Goal: Check status: Check status

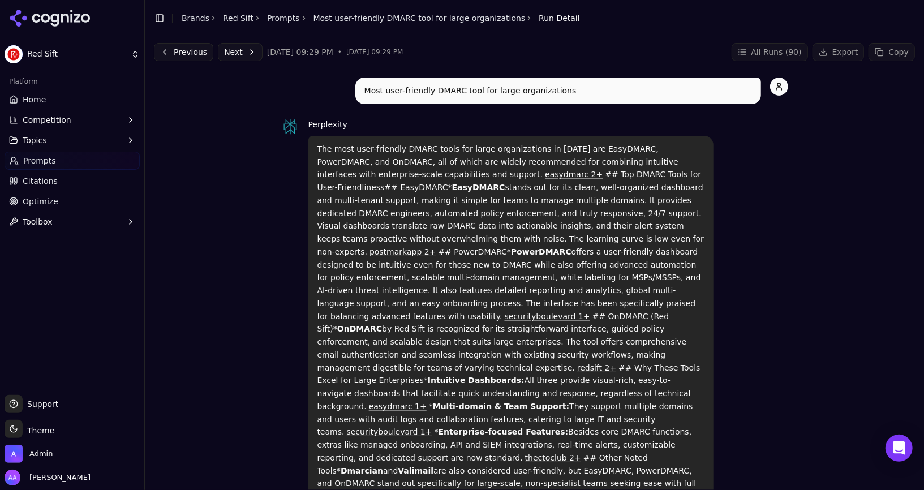
click at [372, 157] on p "The most user-friendly DMARC tools for large organizations in [DATE] are EasyDM…" at bounding box center [511, 342] width 388 height 399
click at [195, 12] on li "Brands" at bounding box center [196, 17] width 28 height 11
click at [195, 23] on li "Brands" at bounding box center [196, 17] width 28 height 11
click at [72, 22] on icon at bounding box center [50, 18] width 82 height 17
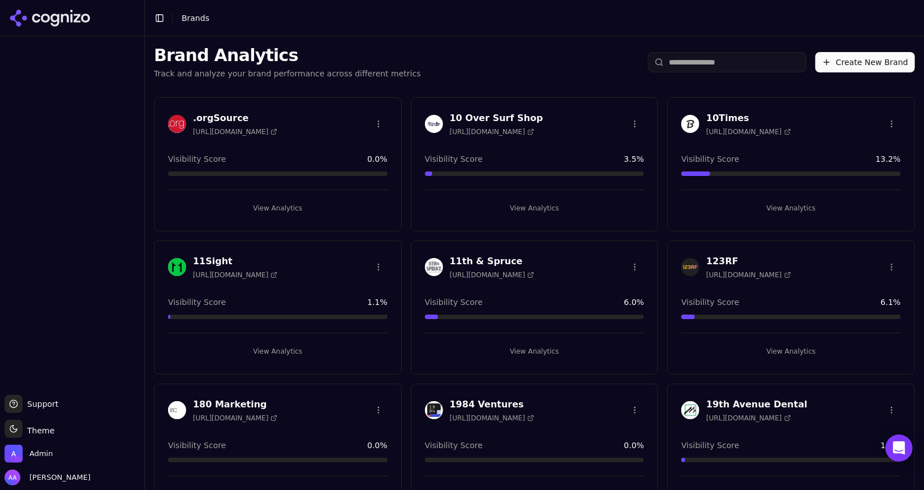
click at [437, 127] on img at bounding box center [434, 124] width 18 height 18
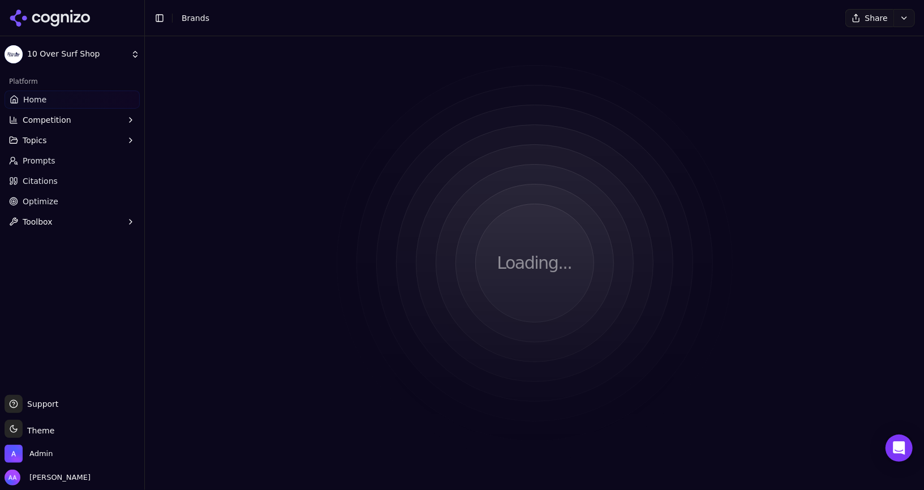
click at [435, 123] on html "10 Over Surf Shop Platform Home Competition Topics Prompts Citations Optimize T…" at bounding box center [462, 245] width 924 height 490
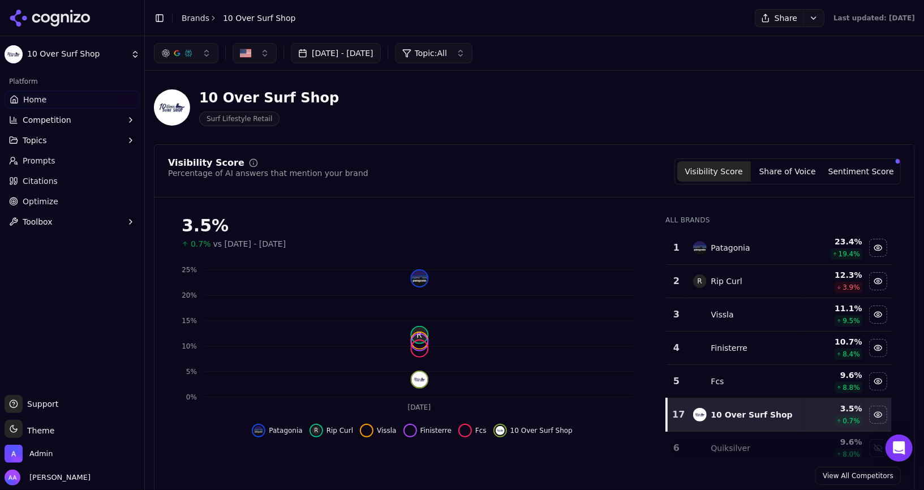
click at [205, 67] on div "[DATE] - [DATE] Topic: All" at bounding box center [534, 53] width 779 height 34
click at [201, 55] on button "button" at bounding box center [186, 53] width 65 height 20
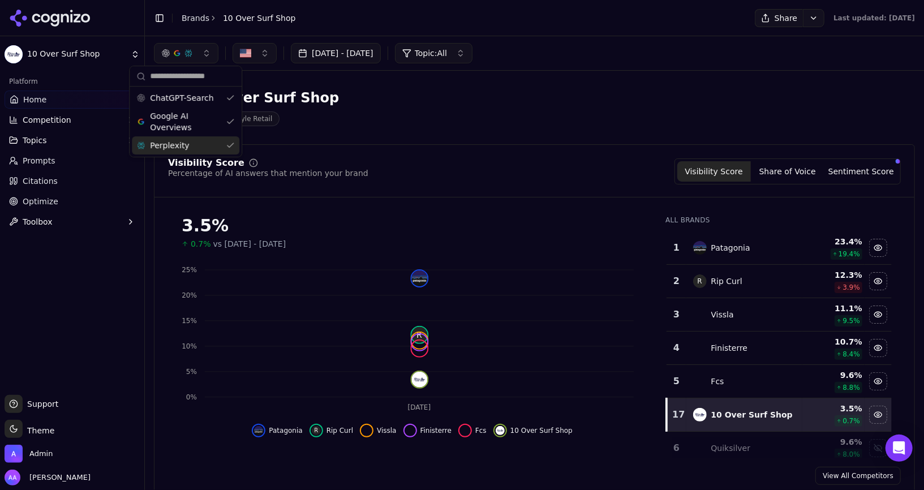
click at [436, 151] on div "Visibility Score Percentage of AI answers that mention your brand Visibility Sc…" at bounding box center [534, 321] width 761 height 355
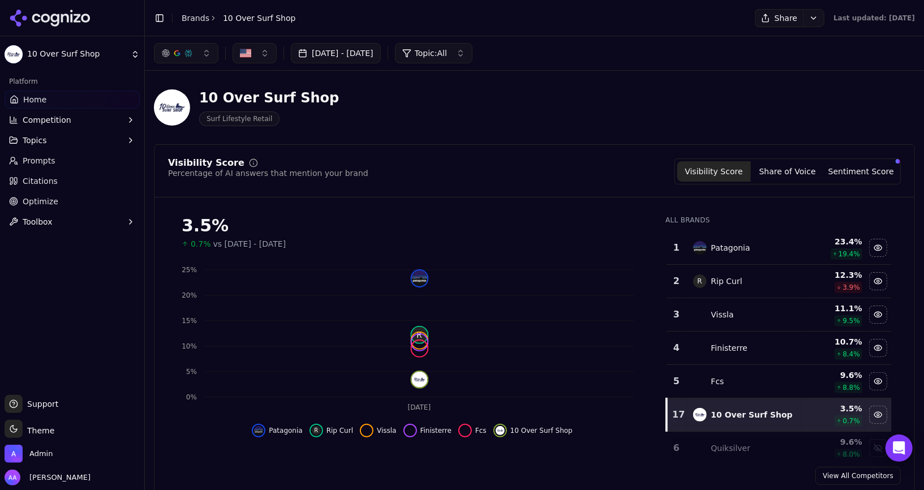
click at [54, 160] on link "Prompts" at bounding box center [72, 161] width 135 height 18
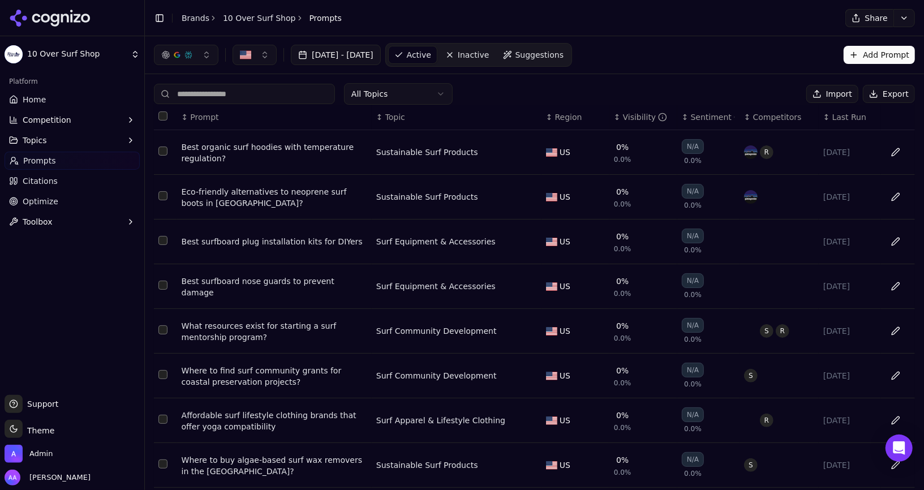
click at [903, 46] on button "Add Prompt" at bounding box center [879, 55] width 71 height 18
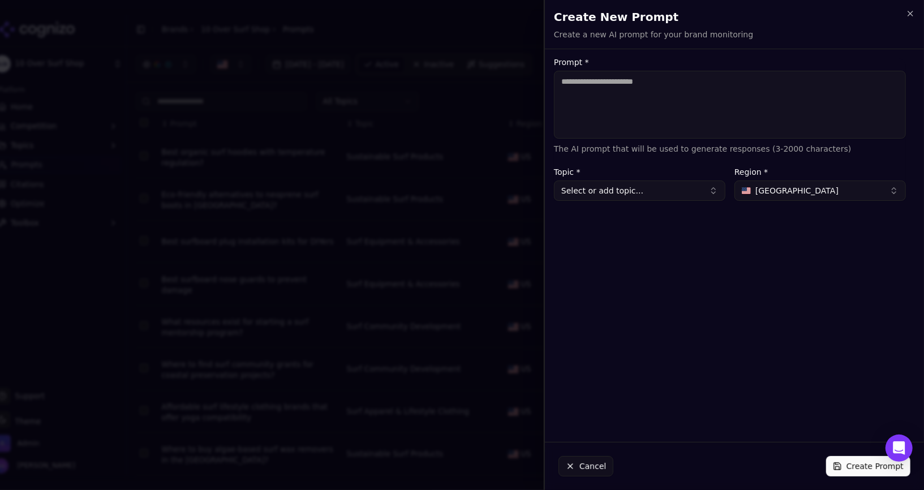
click at [434, 122] on div at bounding box center [462, 245] width 924 height 490
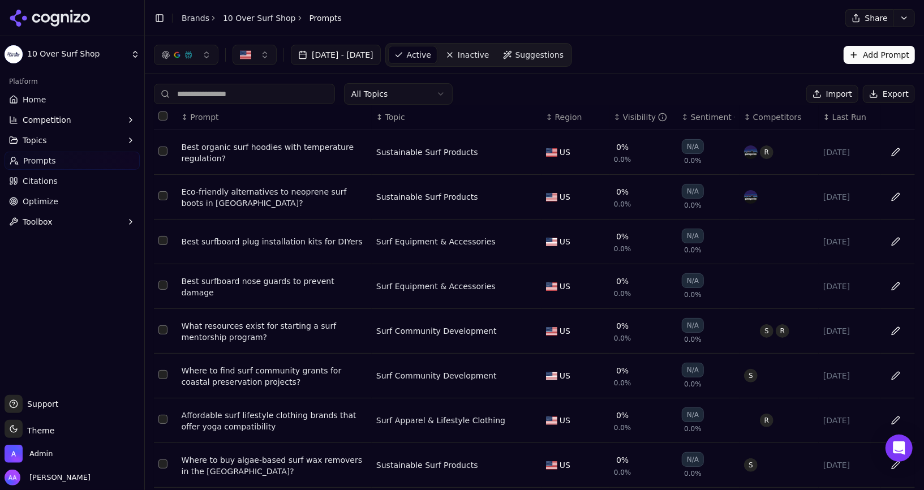
click at [194, 20] on link "Brands" at bounding box center [196, 18] width 28 height 9
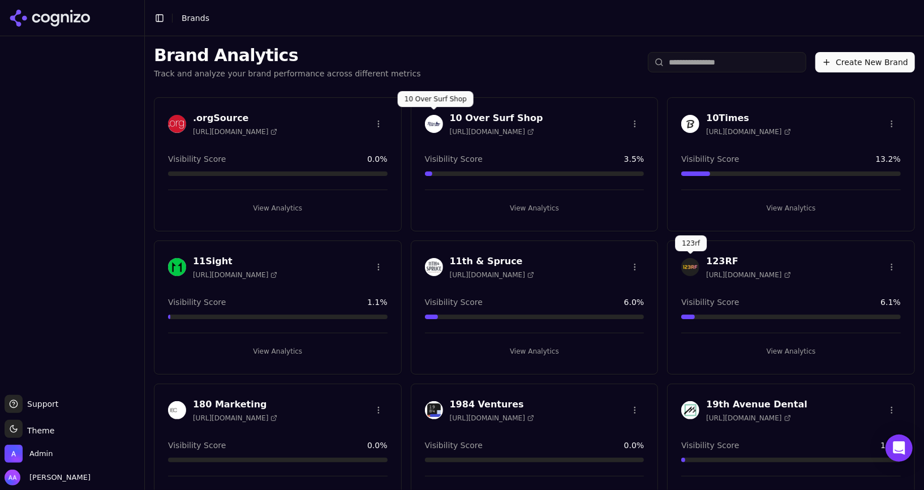
click at [432, 126] on img at bounding box center [434, 124] width 18 height 18
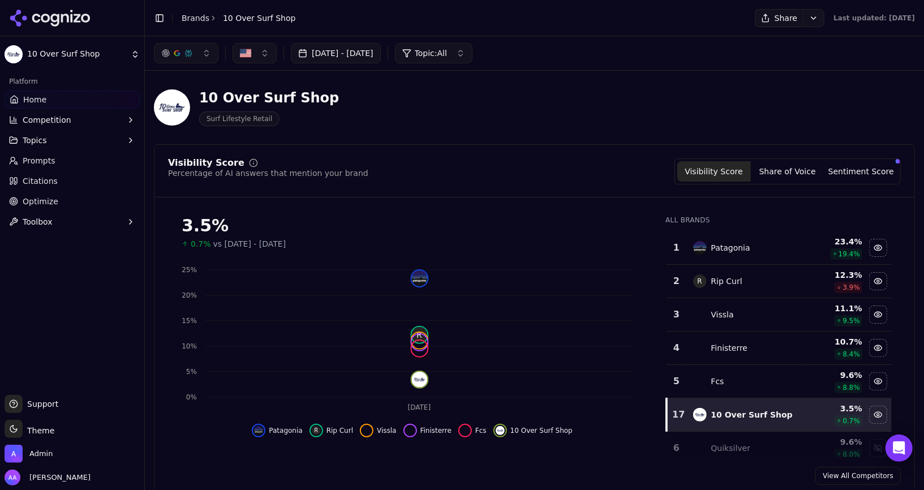
click at [64, 145] on button "Topics" at bounding box center [72, 140] width 135 height 18
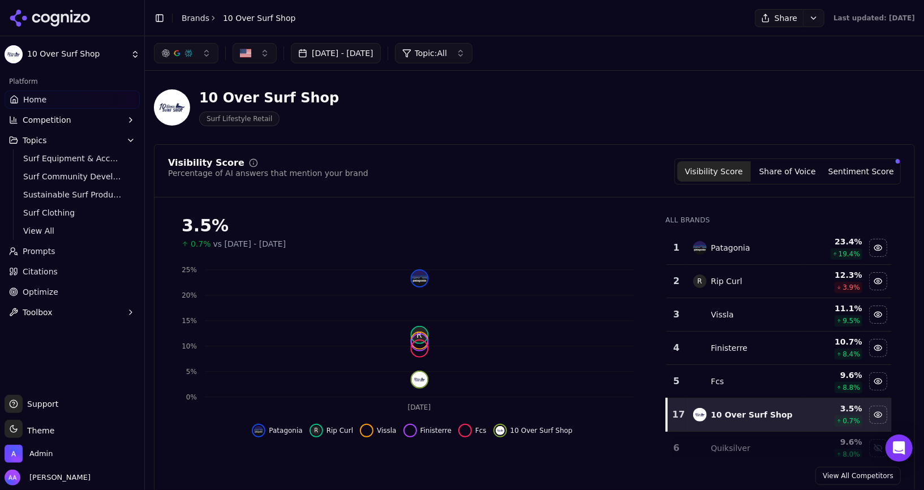
click at [56, 138] on button "Topics" at bounding box center [72, 140] width 135 height 18
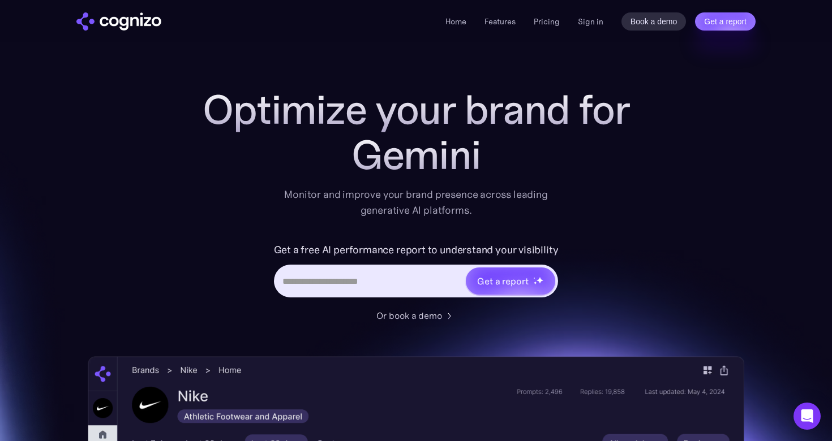
click at [620, 23] on div "Home Features Pricing Book a demo Get a report Sign in Book a demo Get a report" at bounding box center [600, 21] width 310 height 18
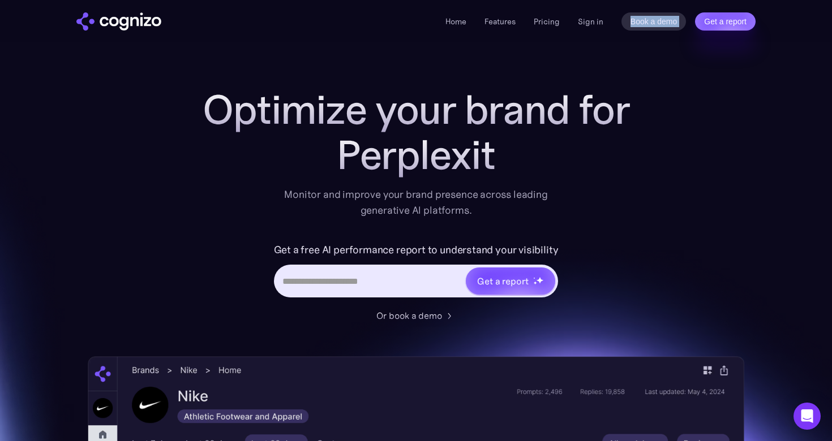
click at [620, 23] on div "Home Features Pricing Book a demo Get a report Sign in Book a demo Get a report" at bounding box center [600, 21] width 310 height 18
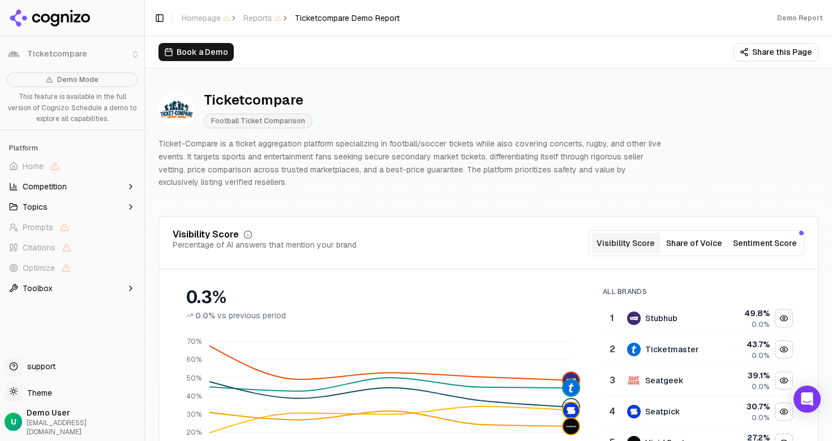
click at [210, 58] on button "Book a Demo" at bounding box center [195, 52] width 75 height 18
drag, startPoint x: 244, startPoint y: 51, endPoint x: 318, endPoint y: 50, distance: 73.6
click at [318, 50] on div "Book a Demo Share this Page" at bounding box center [488, 52] width 660 height 18
click at [241, 102] on div "Ticketcompare" at bounding box center [258, 100] width 109 height 18
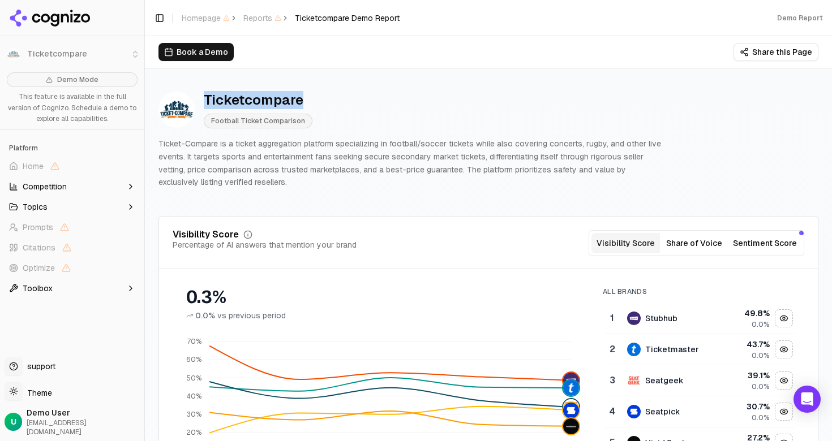
click at [241, 102] on div "Ticketcompare" at bounding box center [258, 100] width 109 height 18
click at [485, 248] on div "Visibility Score Percentage of AI answers that mention your brand Visibility Sc…" at bounding box center [488, 243] width 631 height 26
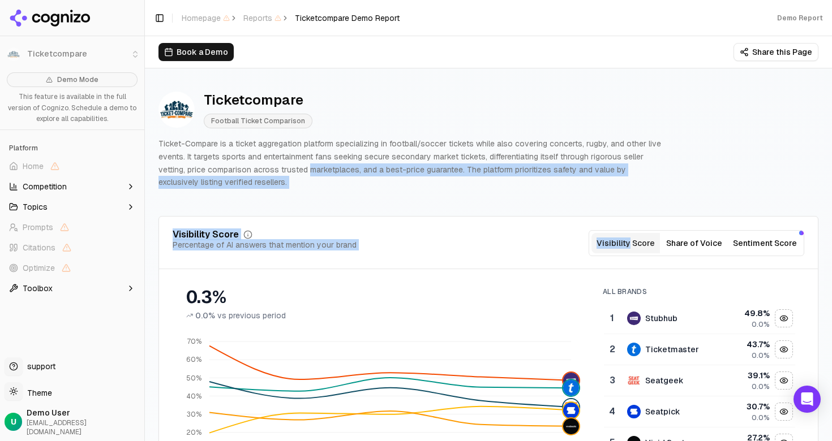
drag, startPoint x: 485, startPoint y: 248, endPoint x: 342, endPoint y: 170, distance: 163.3
click at [342, 170] on p "Ticket-Compare is a ticket aggregation platform specializing in football/soccer…" at bounding box center [411, 162] width 507 height 51
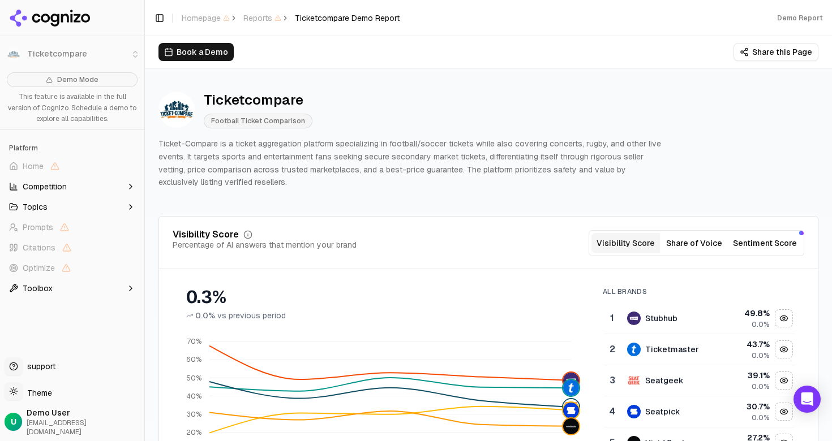
click at [274, 55] on div "Book a Demo Share this Page" at bounding box center [488, 52] width 660 height 18
click at [248, 53] on div "Book a Demo Share this Page" at bounding box center [488, 52] width 660 height 18
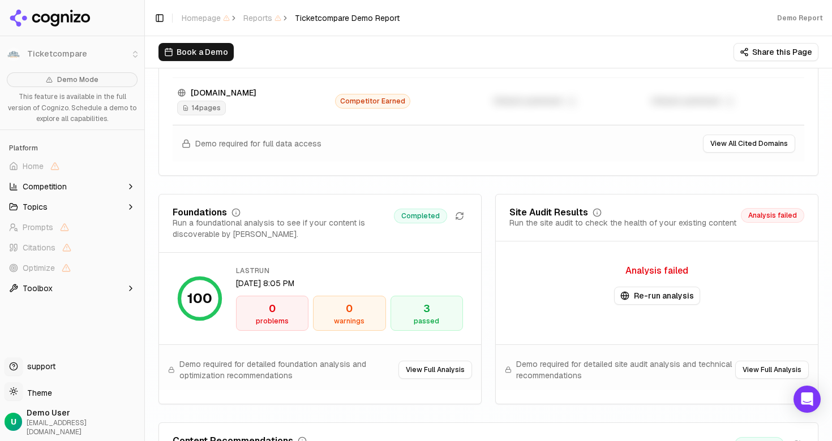
scroll to position [1502, 0]
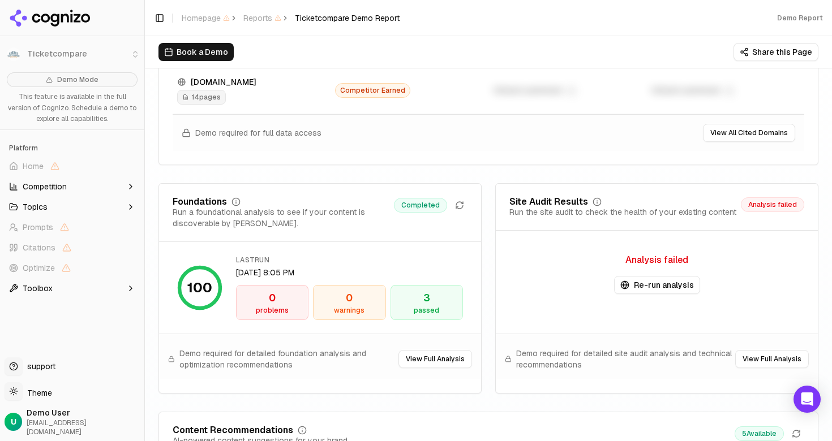
click at [661, 281] on button "Re-run analysis" at bounding box center [657, 285] width 86 height 18
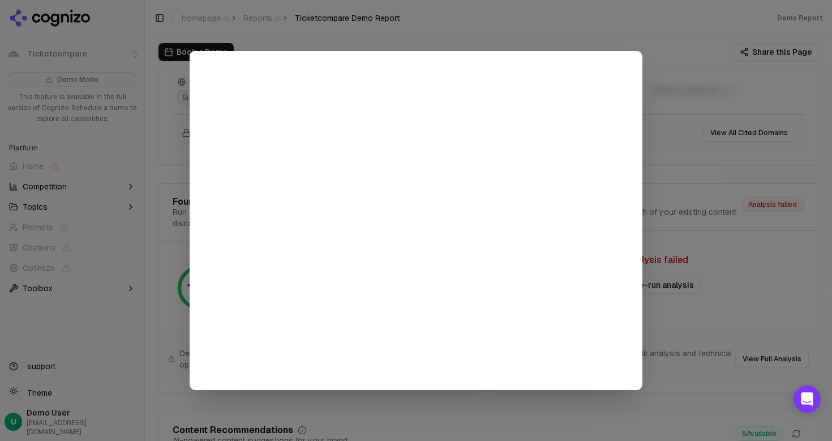
click at [667, 51] on div at bounding box center [416, 220] width 832 height 441
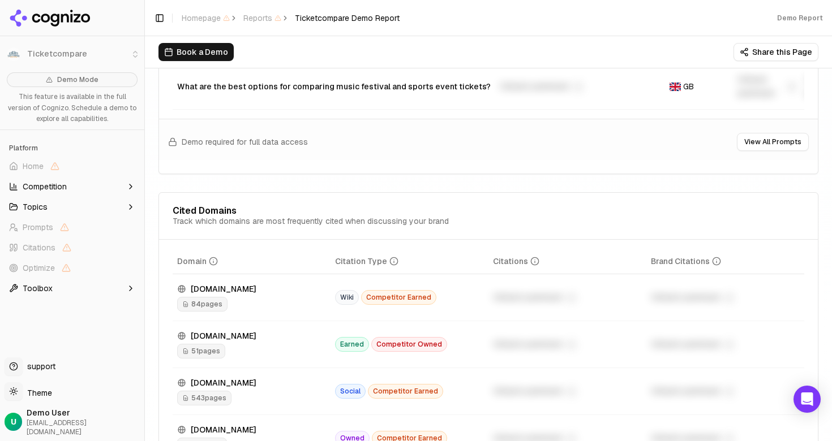
scroll to position [0, 0]
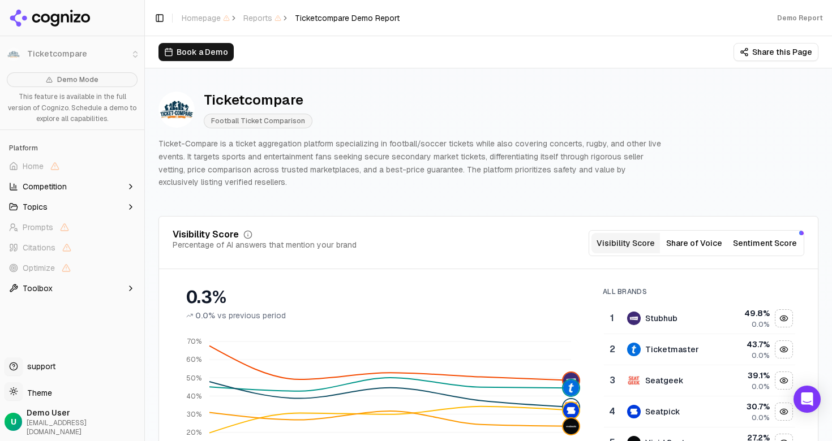
click at [375, 147] on p "Ticket-Compare is a ticket aggregation platform specializing in football/soccer…" at bounding box center [411, 162] width 507 height 51
click at [451, 112] on div "Ticketcompare Football Ticket Comparison" at bounding box center [411, 109] width 507 height 37
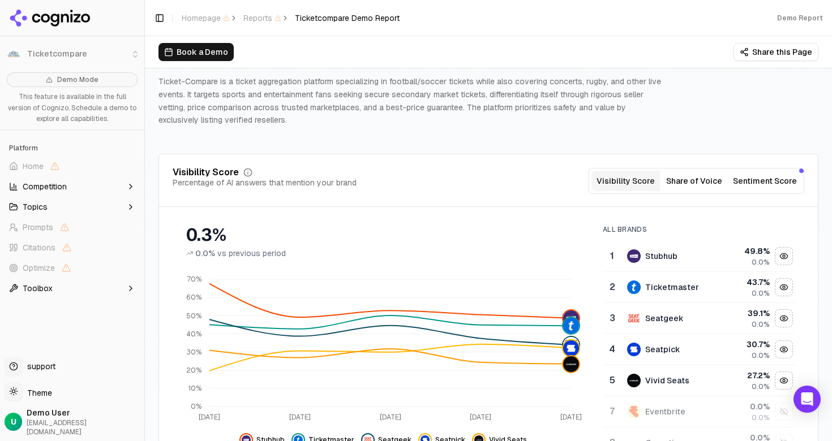
scroll to position [74, 0]
